Goal: Task Accomplishment & Management: Use online tool/utility

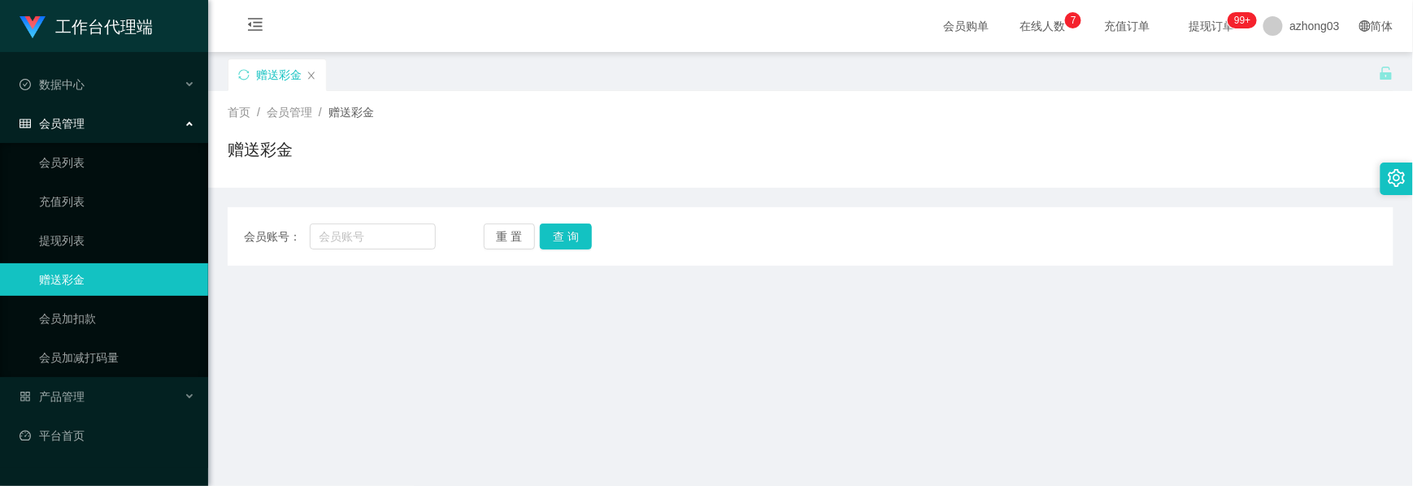
click at [78, 124] on div "会员管理" at bounding box center [104, 123] width 208 height 33
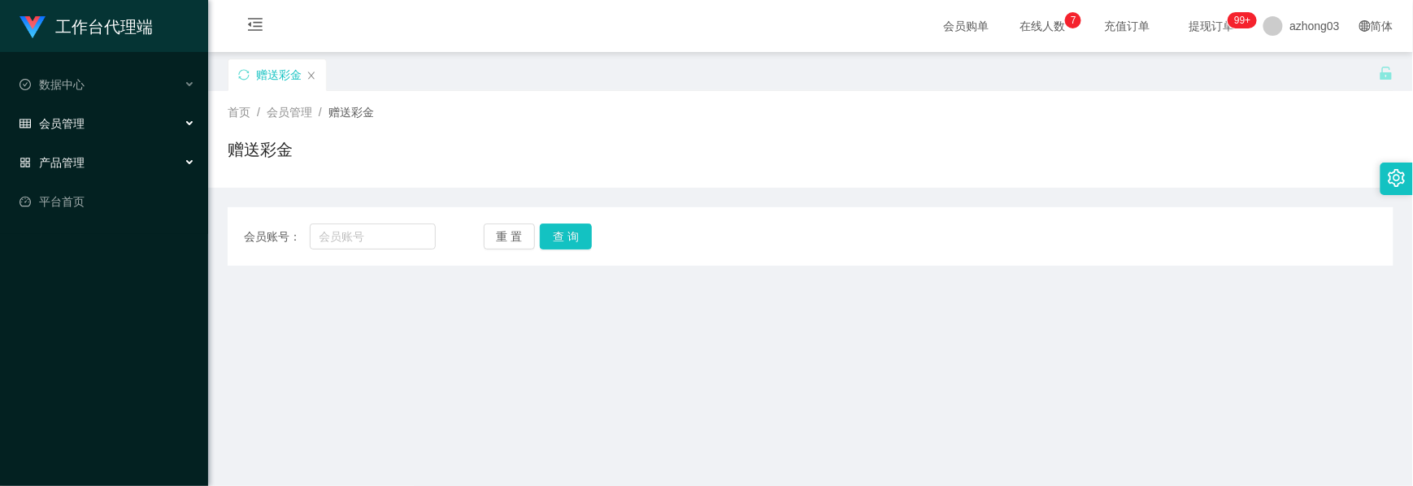
click at [104, 150] on div "产品管理" at bounding box center [104, 162] width 208 height 33
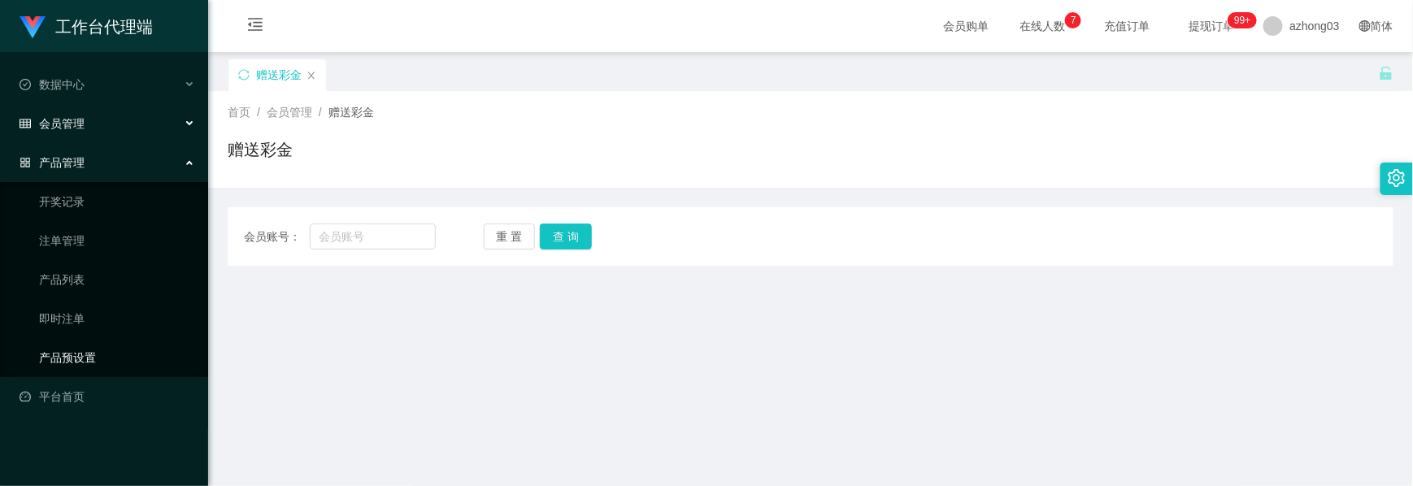
click at [85, 346] on link "产品预设置" at bounding box center [117, 357] width 156 height 33
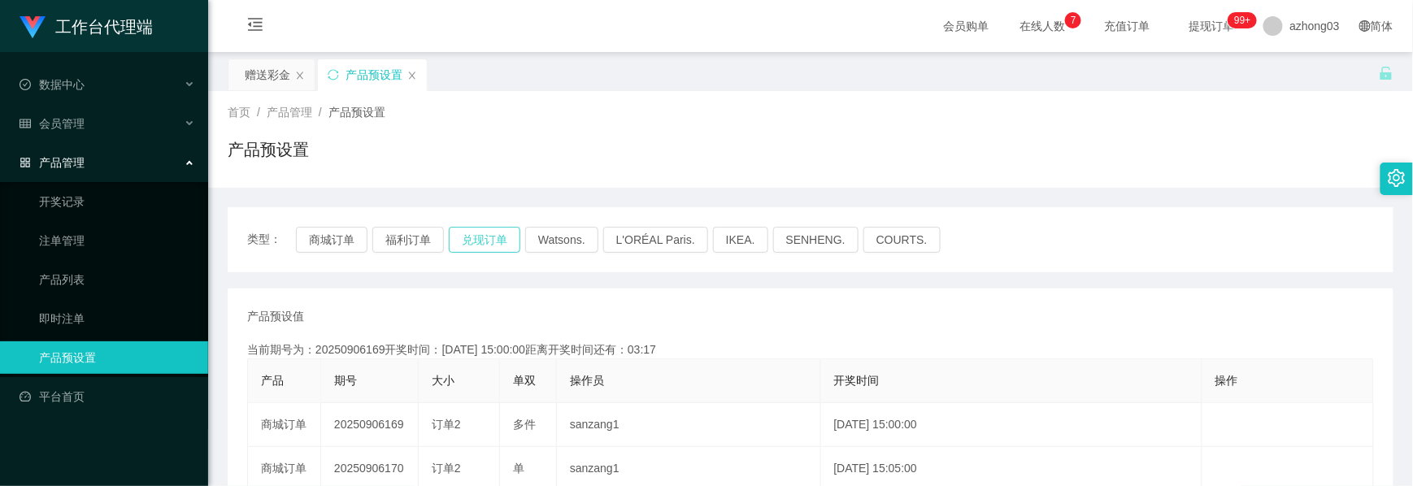
click at [475, 241] on button "兑现订单" at bounding box center [485, 240] width 72 height 26
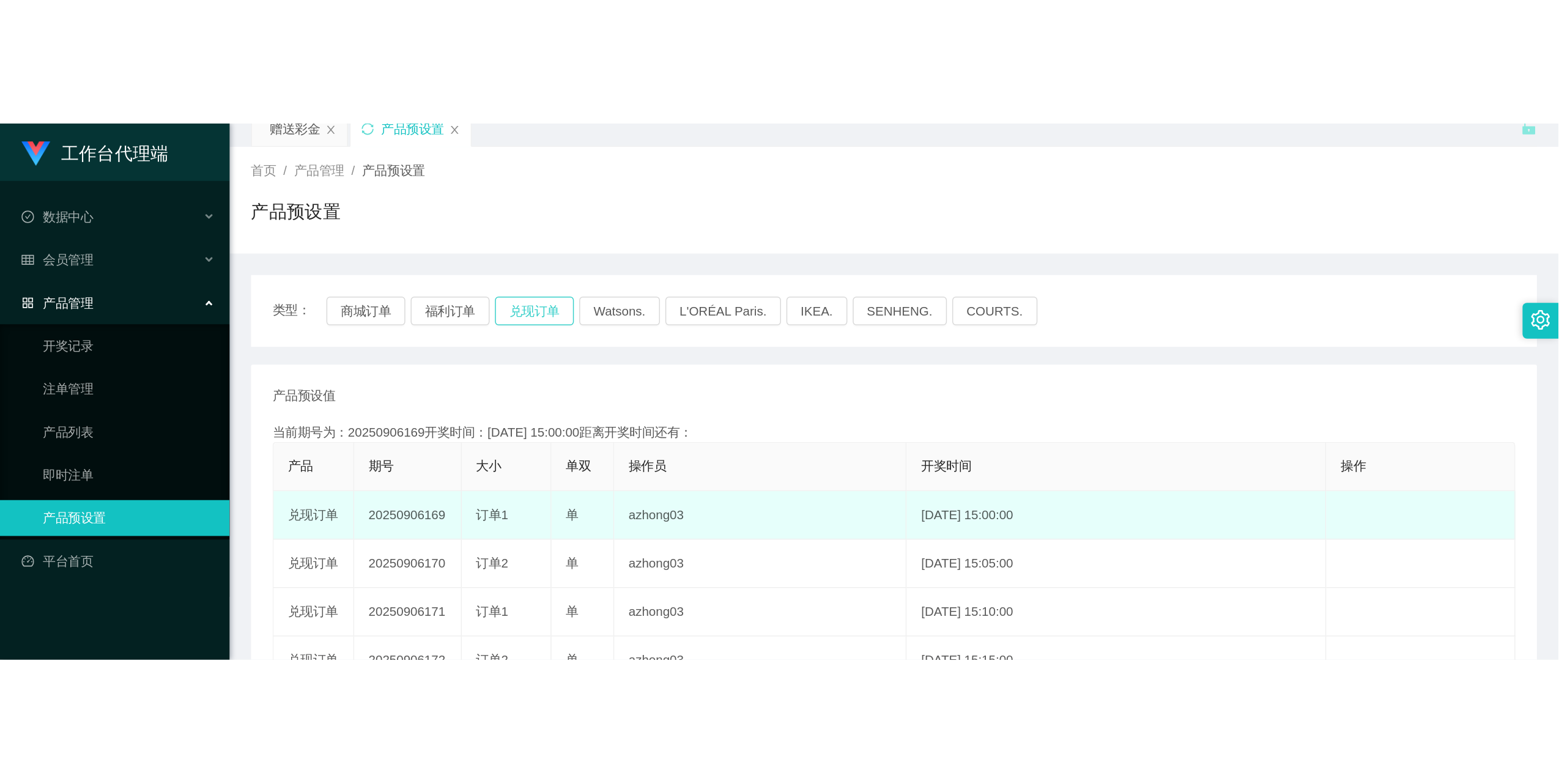
scroll to position [81, 0]
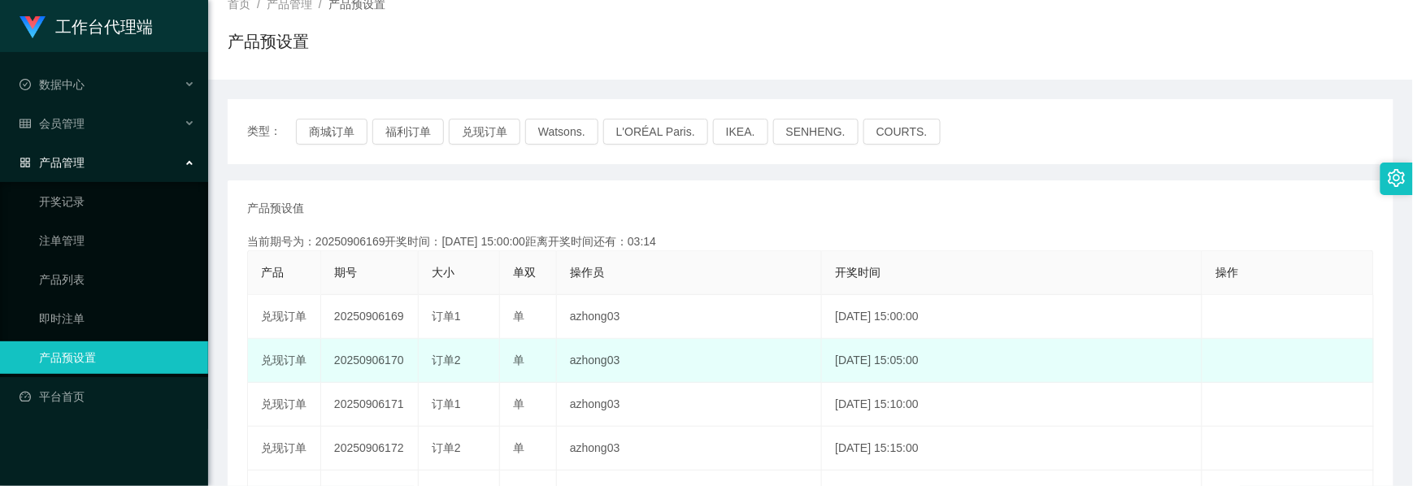
click at [353, 361] on td "20250906170" at bounding box center [370, 361] width 98 height 44
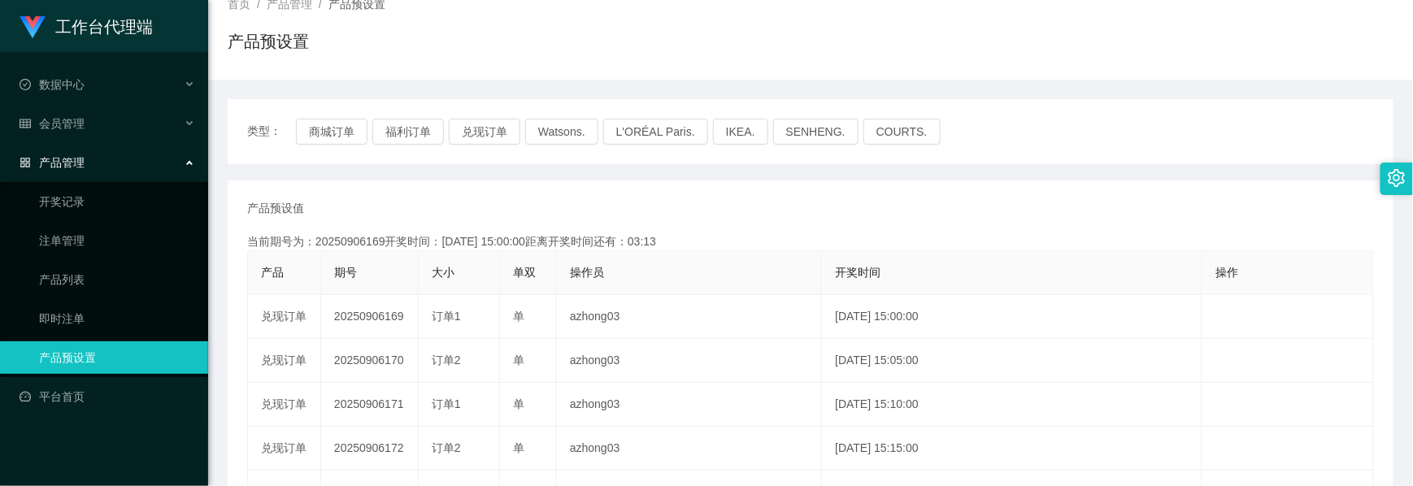
copy td "20250906170"
click at [466, 128] on button "兑现订单" at bounding box center [485, 132] width 72 height 26
click at [479, 128] on button "兑现订单" at bounding box center [485, 132] width 72 height 26
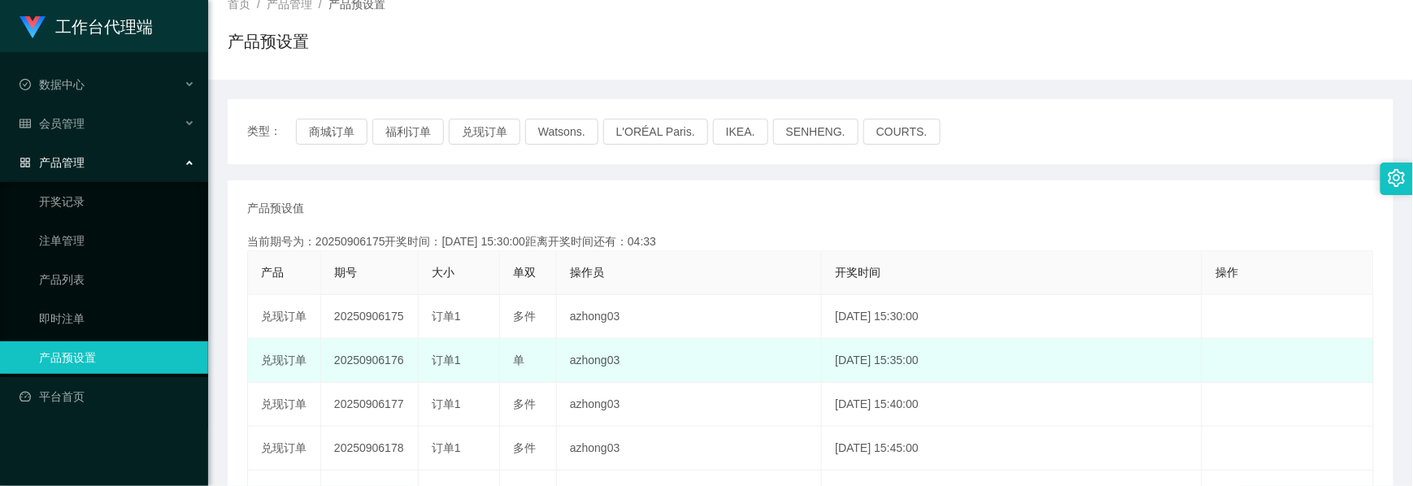
click at [377, 356] on td "20250906176" at bounding box center [370, 361] width 98 height 44
copy td "20250906176"
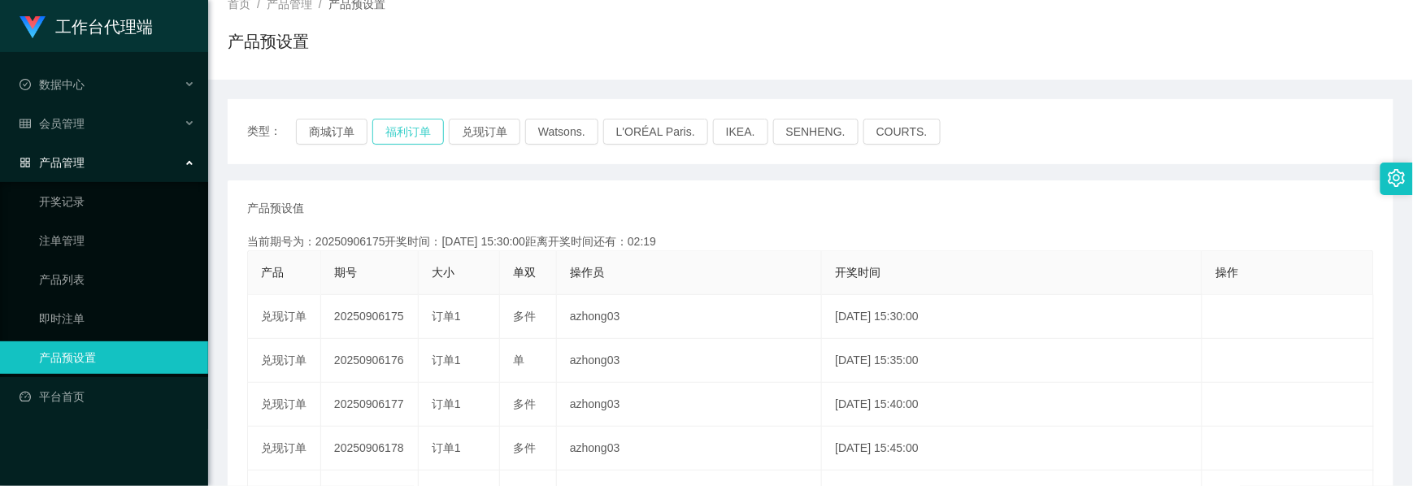
click at [405, 135] on button "福利订单" at bounding box center [408, 132] width 72 height 26
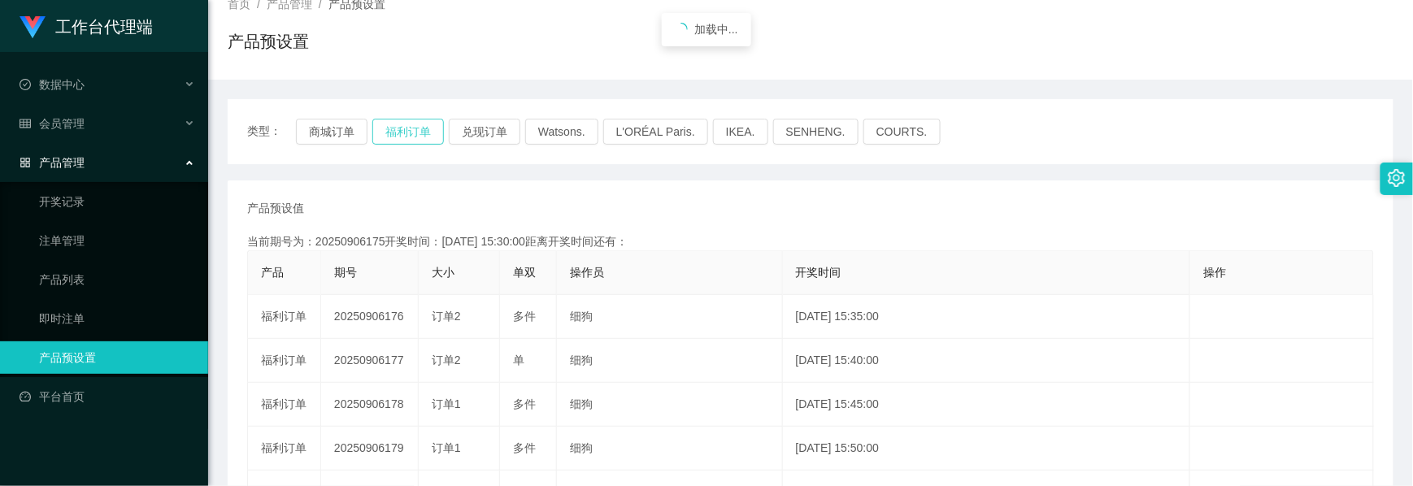
click at [405, 135] on button "福利订单" at bounding box center [408, 132] width 72 height 26
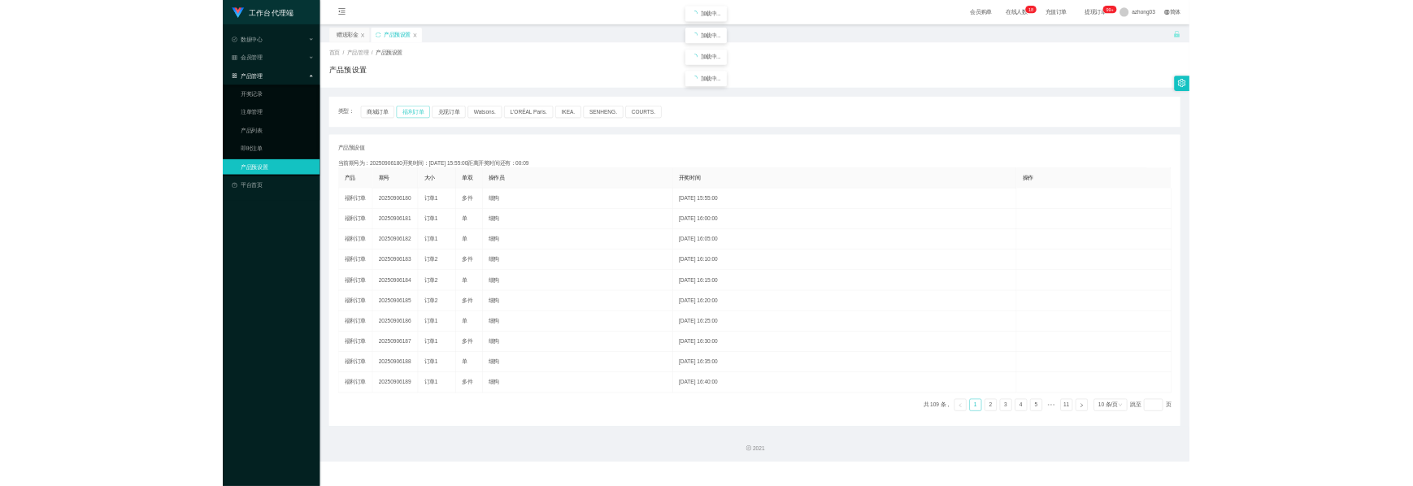
scroll to position [0, 0]
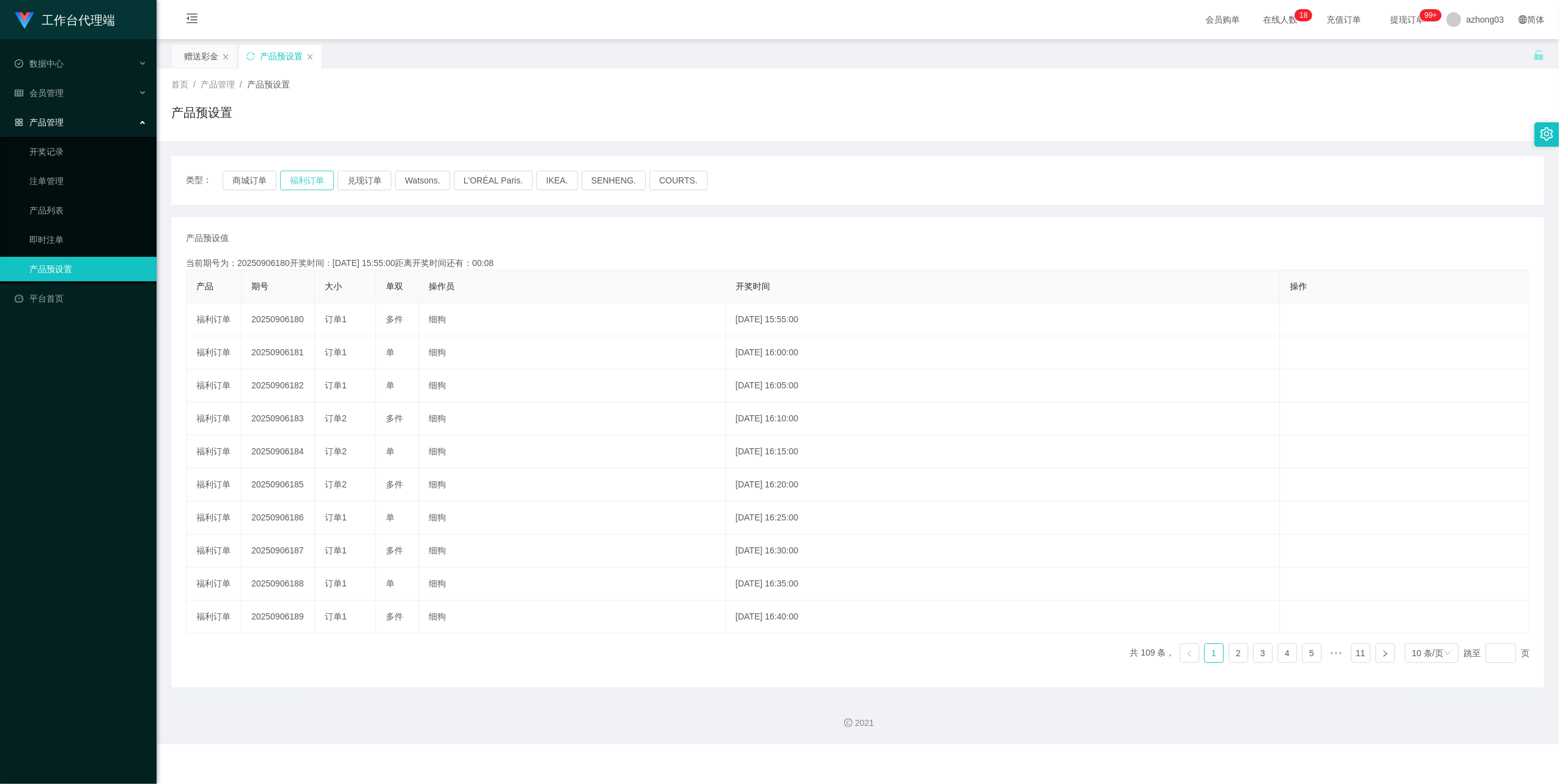
click at [319, 182] on button "福利订单" at bounding box center [307, 181] width 54 height 20
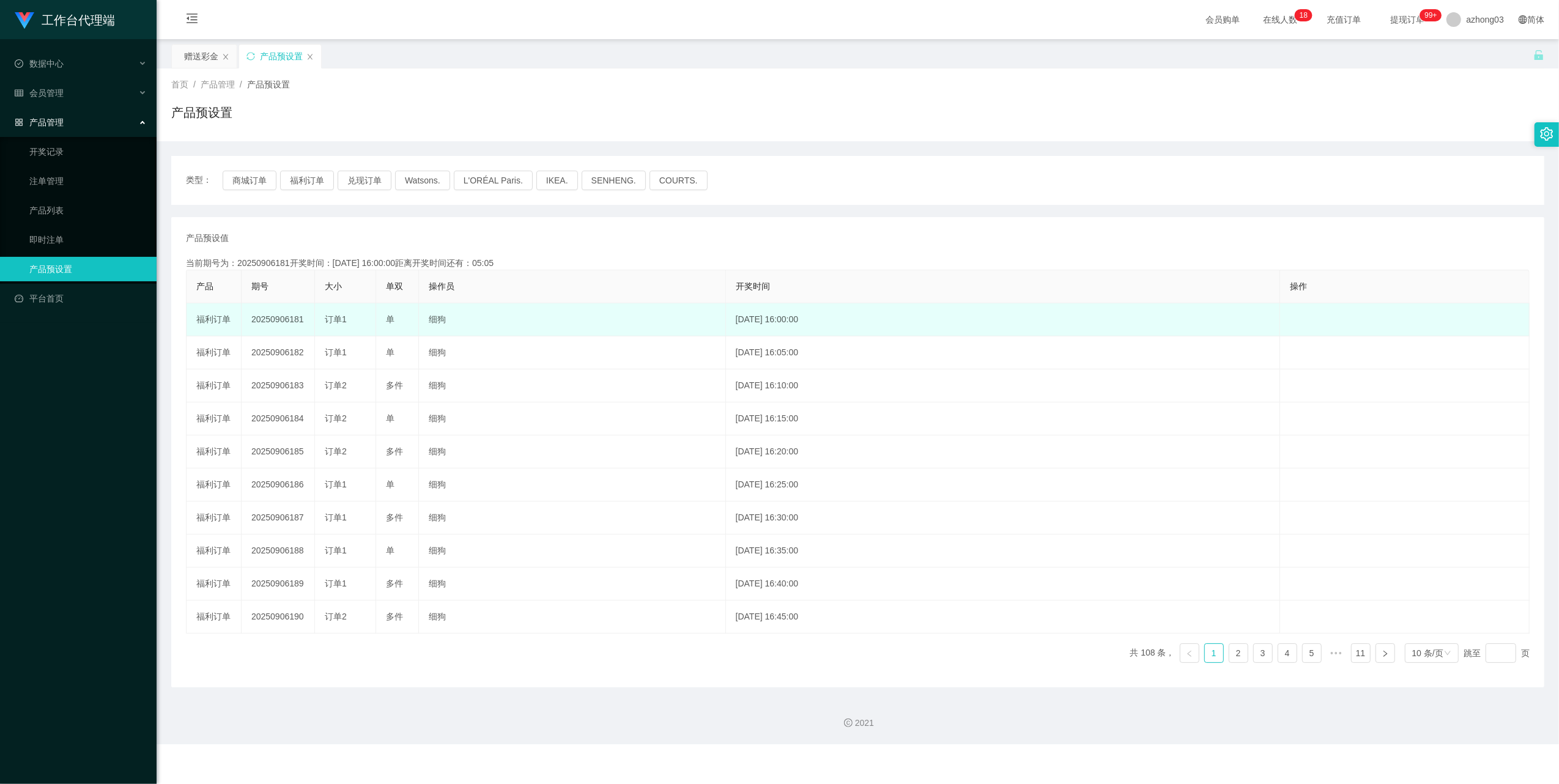
click at [292, 323] on td "20250906181" at bounding box center [278, 320] width 74 height 33
click at [290, 323] on td "20250906181" at bounding box center [278, 320] width 74 height 33
copy td "20250906181"
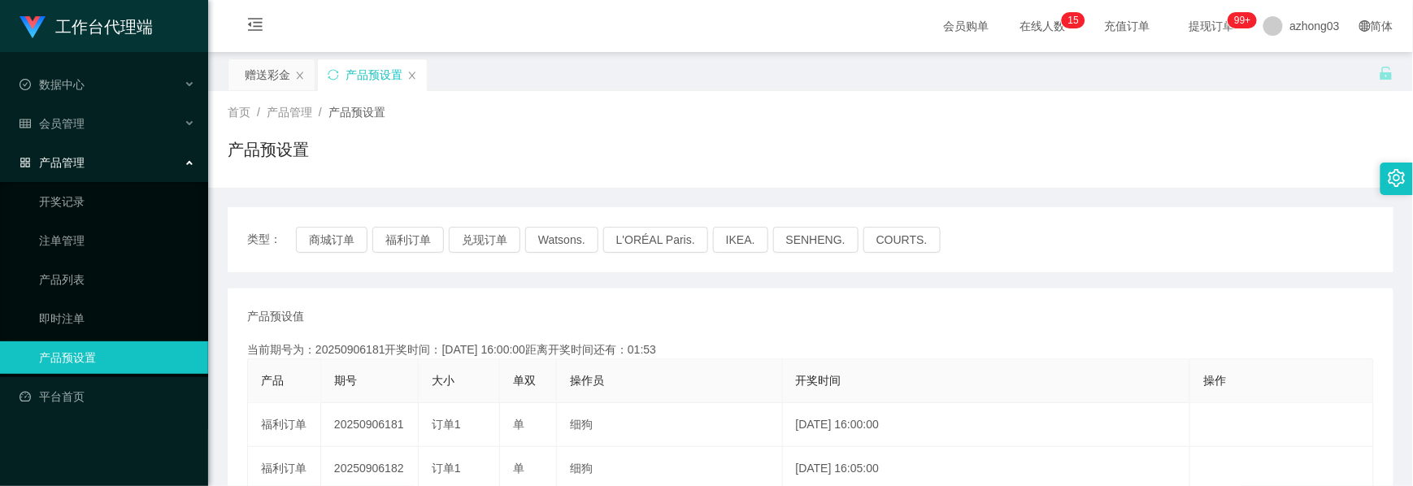
click at [85, 146] on div "产品管理" at bounding box center [104, 162] width 208 height 33
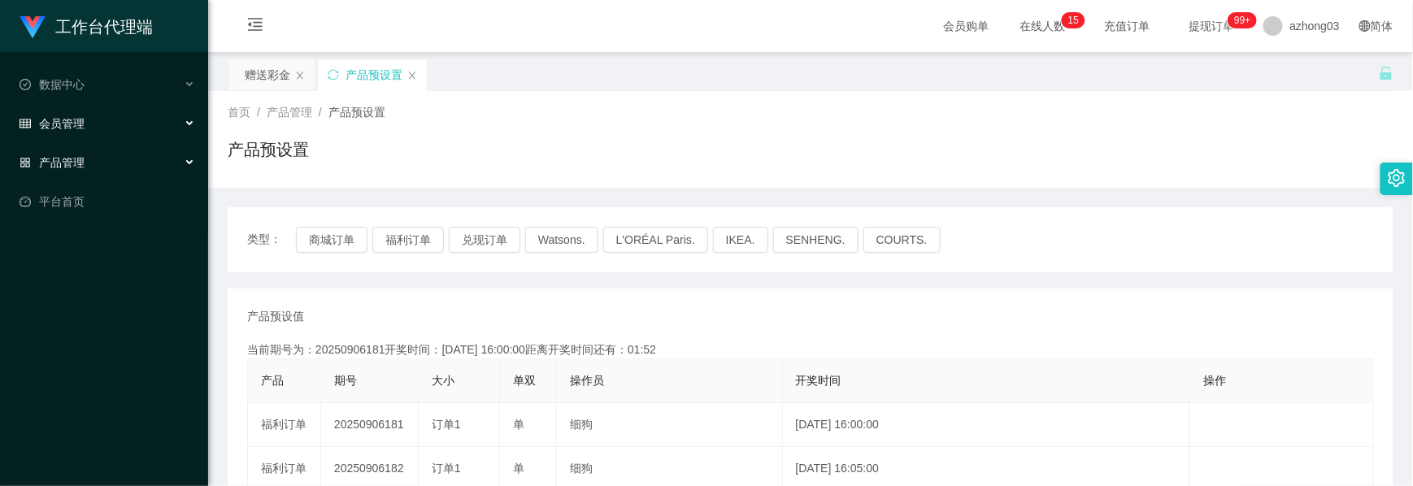
click at [91, 124] on div "会员管理" at bounding box center [104, 123] width 208 height 33
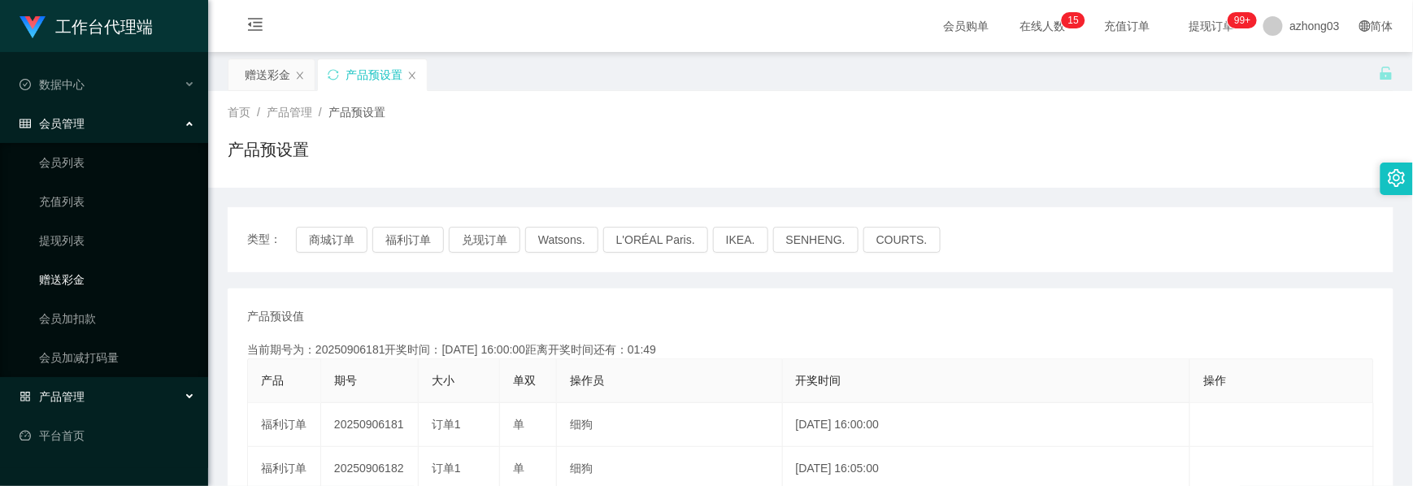
click at [83, 275] on link "赠送彩金" at bounding box center [117, 279] width 156 height 33
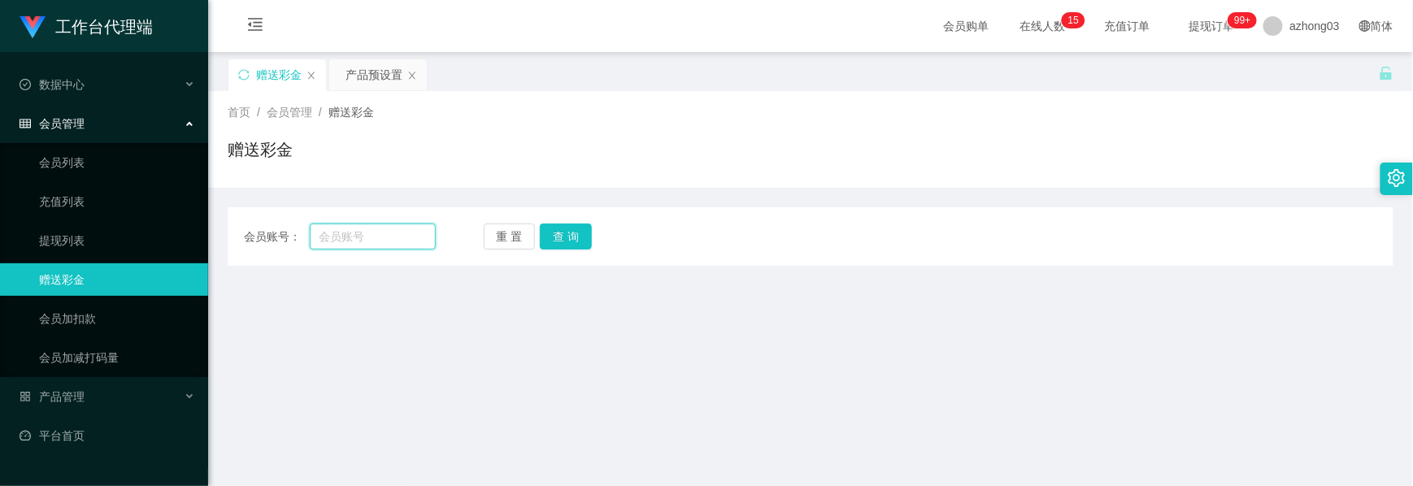
click at [371, 236] on input "text" at bounding box center [373, 237] width 126 height 26
type input "110223"
click at [560, 241] on button "查 询" at bounding box center [566, 237] width 52 height 26
